Goal: Task Accomplishment & Management: Complete application form

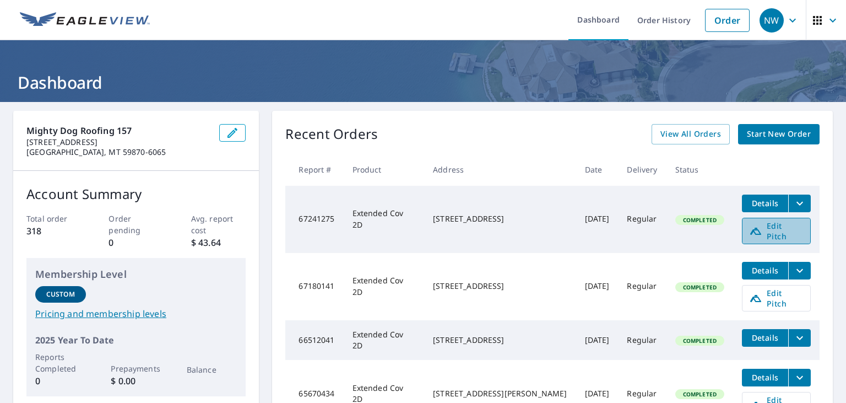
click at [761, 230] on span "Edit Pitch" at bounding box center [776, 230] width 55 height 21
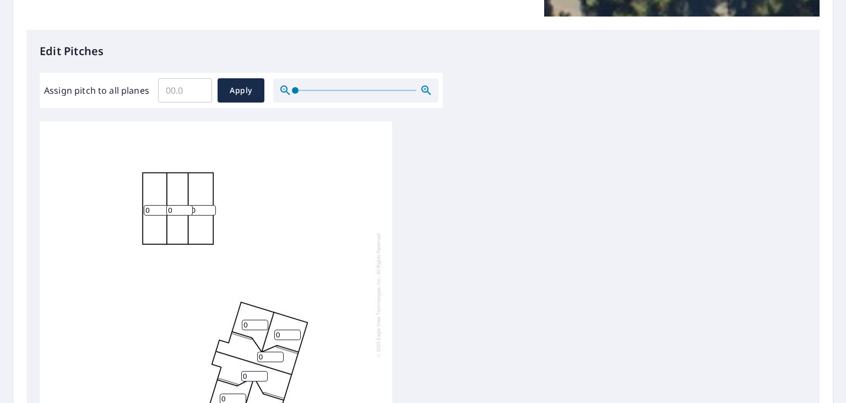
scroll to position [265, 0]
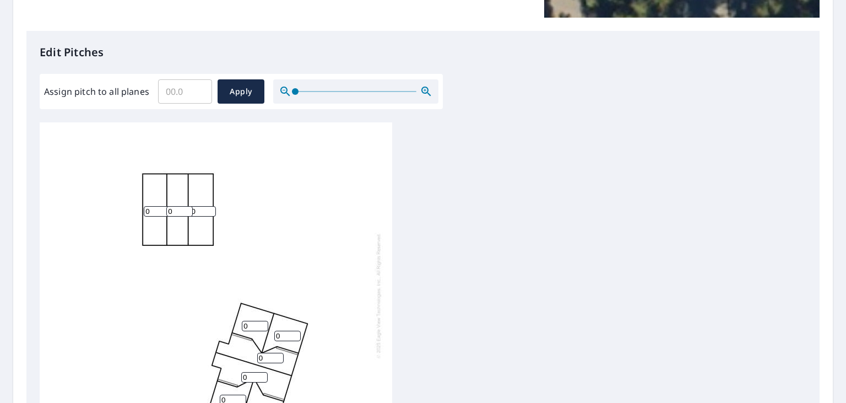
click at [195, 211] on input "0" at bounding box center [203, 211] width 26 height 10
type input "7"
click at [176, 213] on input "0" at bounding box center [179, 211] width 26 height 10
type input "7"
click at [153, 214] on input "0" at bounding box center [157, 211] width 26 height 10
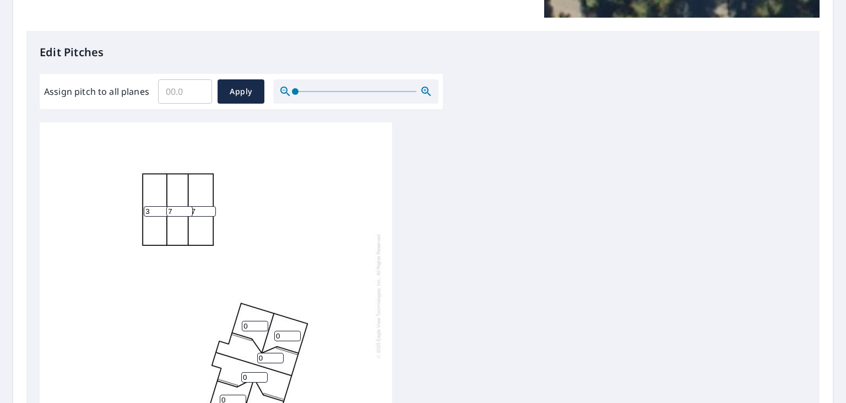
type input "3"
click at [248, 325] on input "0" at bounding box center [255, 326] width 26 height 10
type input "4"
click at [588, 338] on div "0 7 3 0 7 0 4 0 0" at bounding box center [423, 295] width 767 height 346
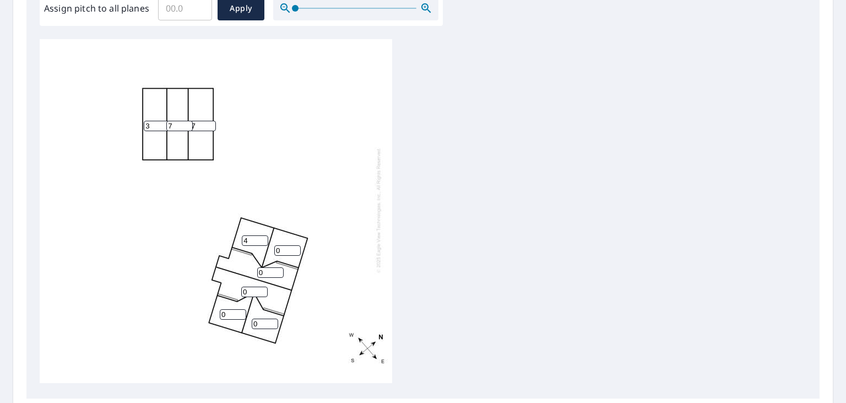
scroll to position [376, 0]
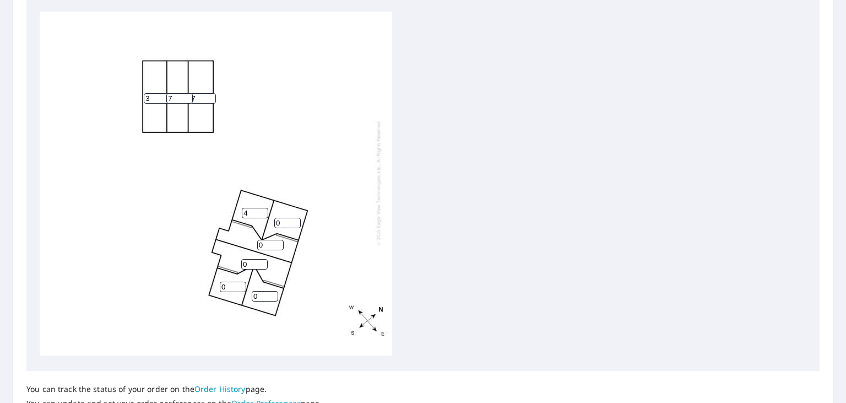
click at [252, 214] on input "4" at bounding box center [255, 213] width 26 height 10
type input "7"
click at [284, 221] on input "0" at bounding box center [287, 223] width 26 height 10
type input "7"
click at [263, 245] on input "0" at bounding box center [270, 245] width 26 height 10
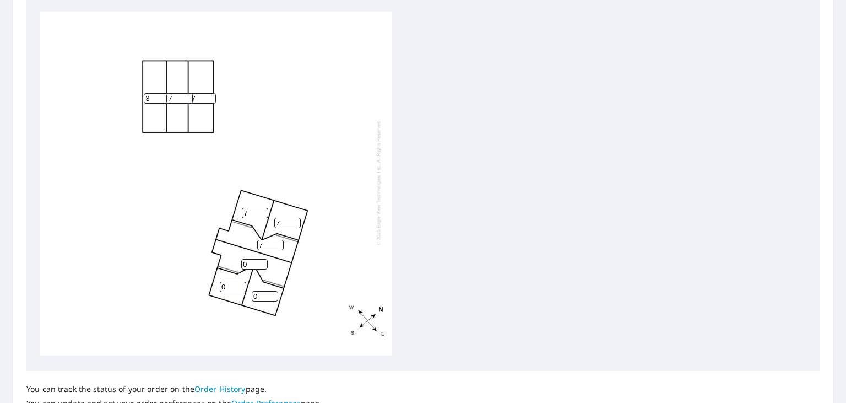
type input "7"
click at [246, 267] on input "0" at bounding box center [254, 264] width 26 height 10
type input "7"
click at [230, 283] on input "0" at bounding box center [233, 287] width 26 height 10
type input "7"
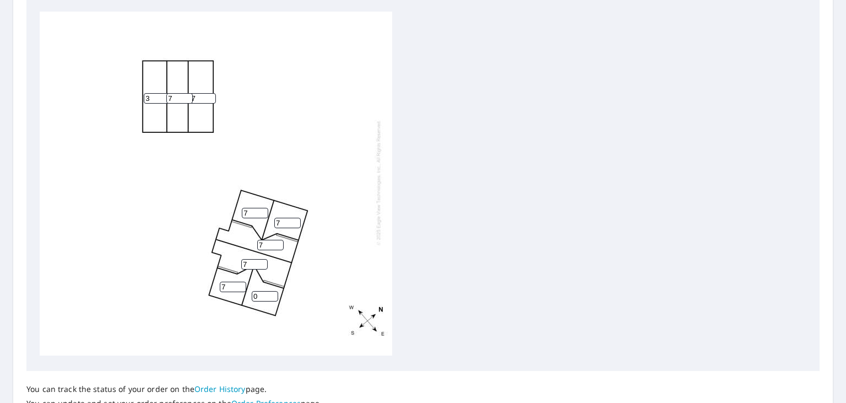
click at [258, 299] on input "0" at bounding box center [265, 296] width 26 height 10
type input "7"
click at [456, 283] on div "7 7 3 7 7 7 7 7 7" at bounding box center [423, 185] width 767 height 346
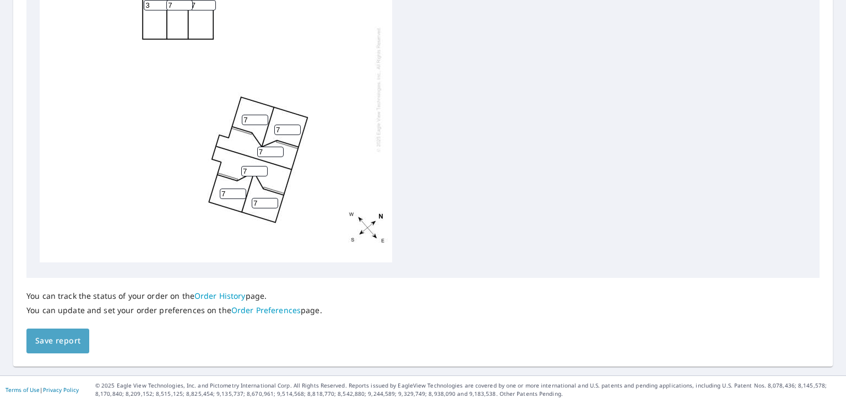
click at [65, 336] on span "Save report" at bounding box center [57, 341] width 45 height 14
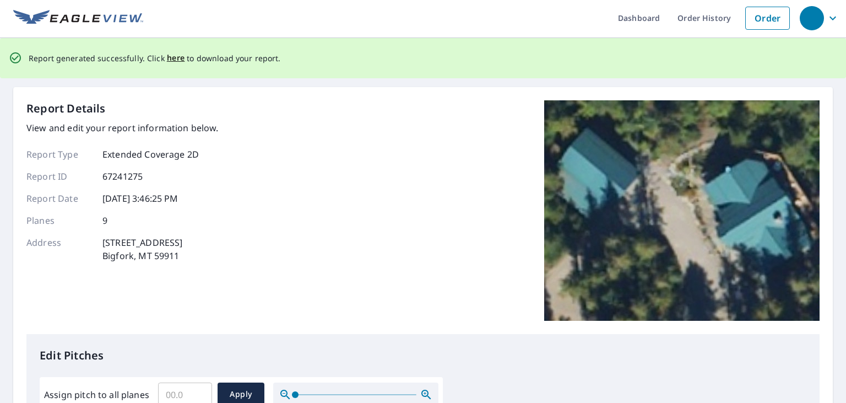
scroll to position [0, 0]
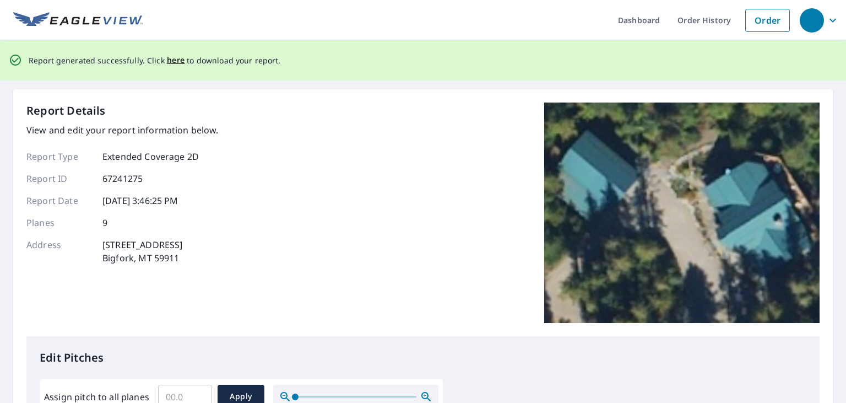
click at [224, 296] on div "Report Details View and edit your report information below. Report Type Extende…" at bounding box center [423, 220] width 794 height 234
click at [174, 57] on span "here" at bounding box center [176, 60] width 18 height 14
